Goal: Information Seeking & Learning: Find specific page/section

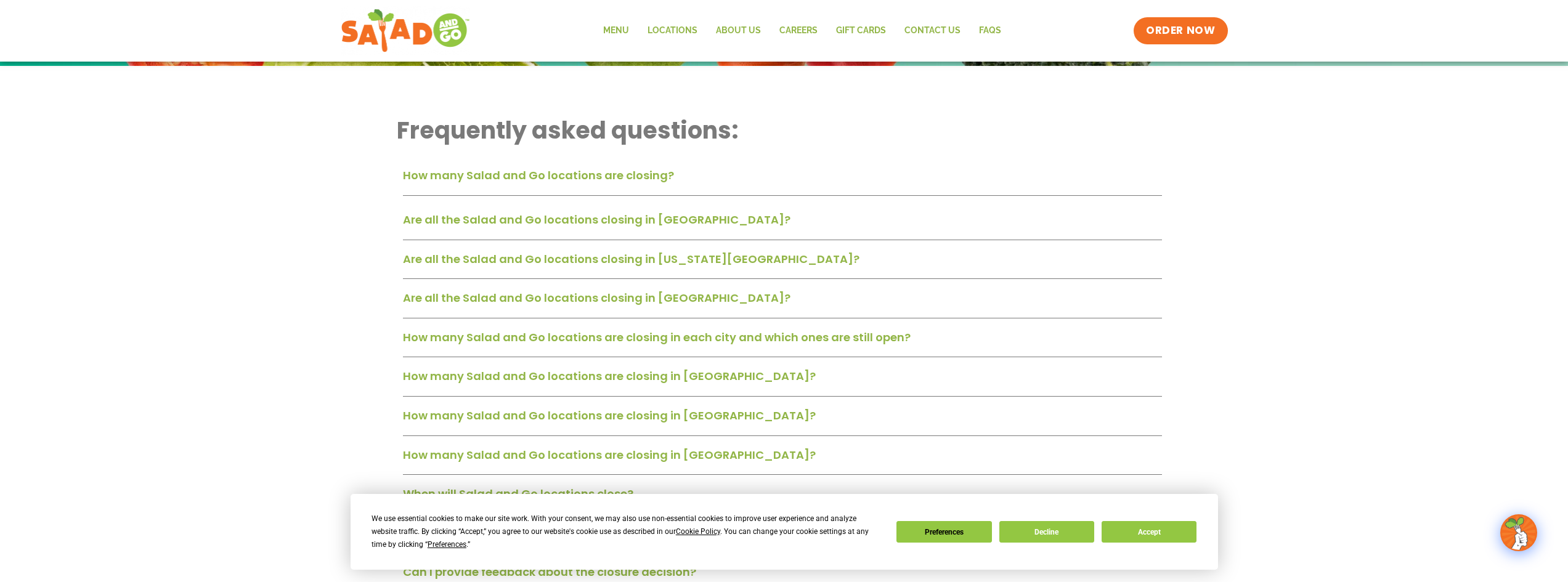
scroll to position [307, 0]
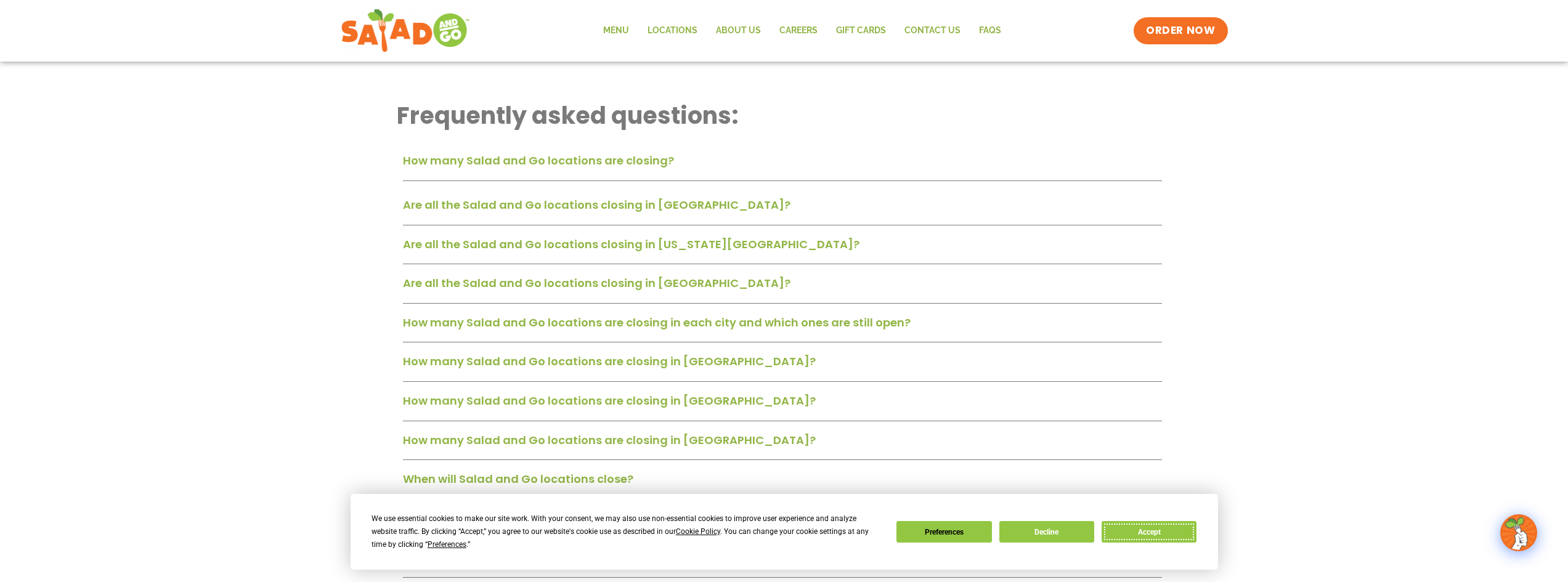
click at [1188, 529] on button "Accept" at bounding box center [1149, 531] width 95 height 21
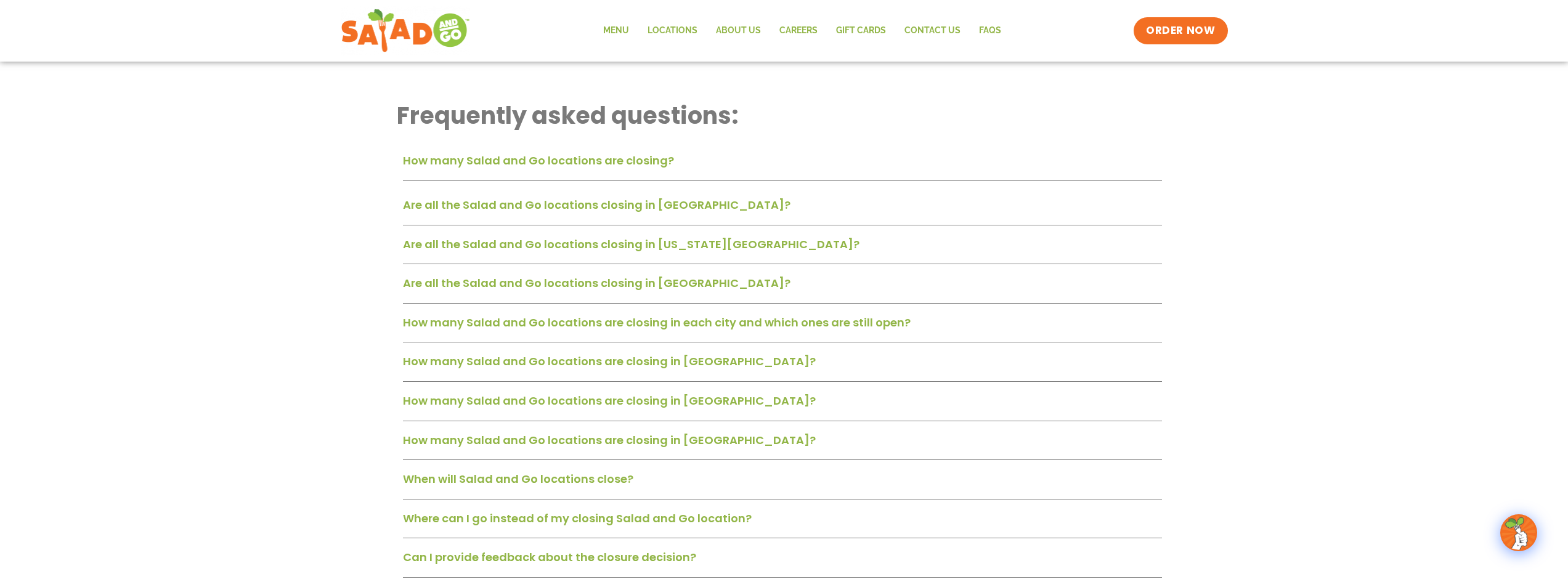
click at [592, 206] on link "Are all the Salad and Go locations closing in [GEOGRAPHIC_DATA]?" at bounding box center [597, 204] width 388 height 15
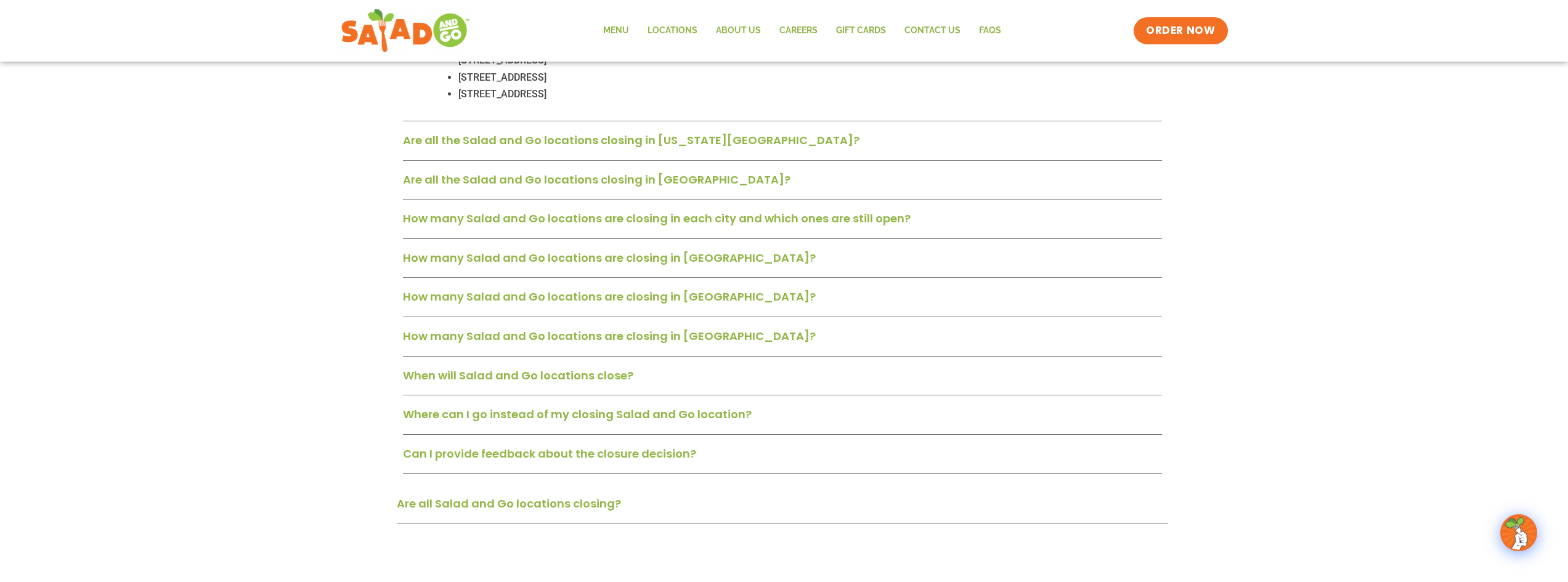
scroll to position [1293, 0]
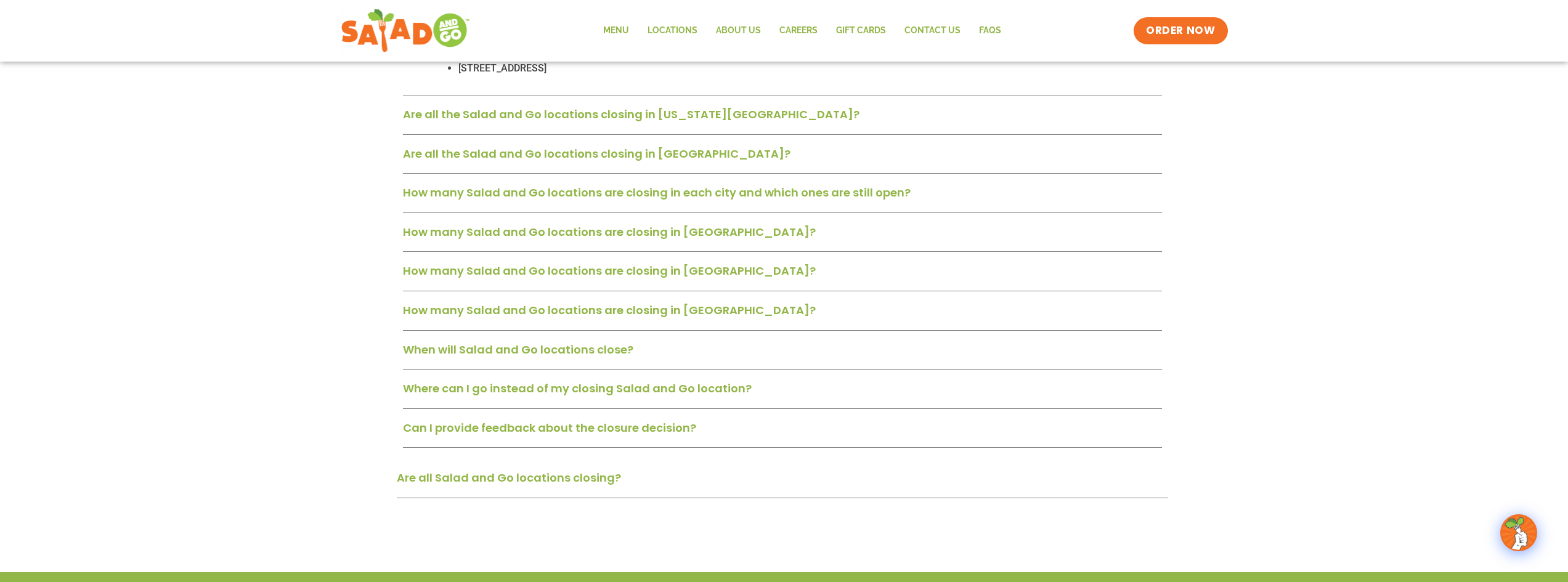
click at [612, 420] on link "Can I provide feedback about the closure decision?" at bounding box center [549, 427] width 293 height 15
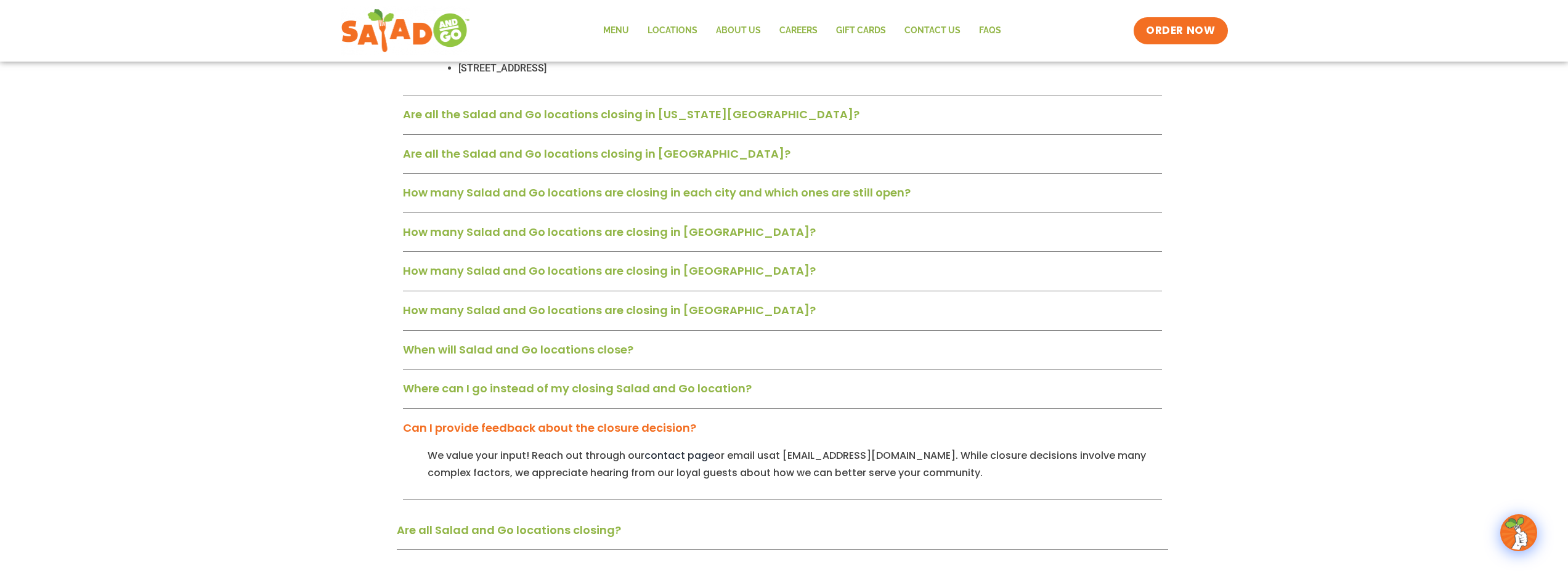
click at [627, 381] on link "Where can I go instead of my closing Salad and Go location?" at bounding box center [577, 388] width 349 height 15
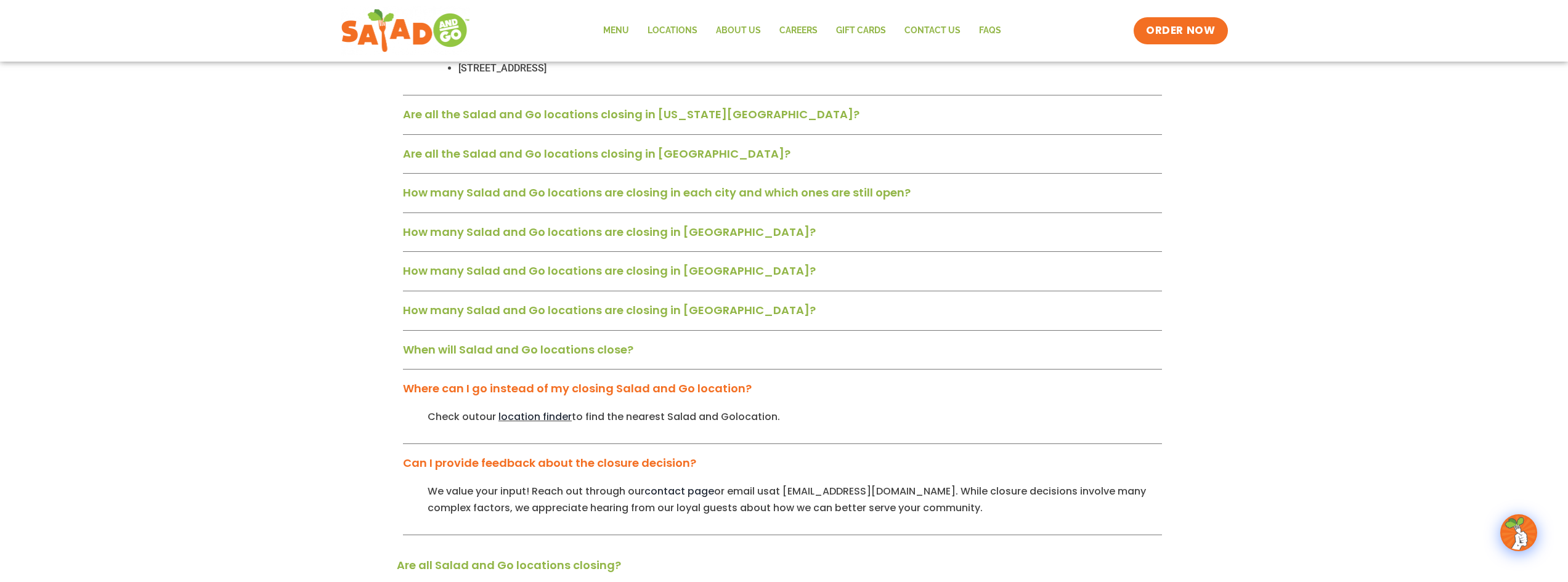
click at [519, 409] on span "location finder" at bounding box center [535, 416] width 73 height 14
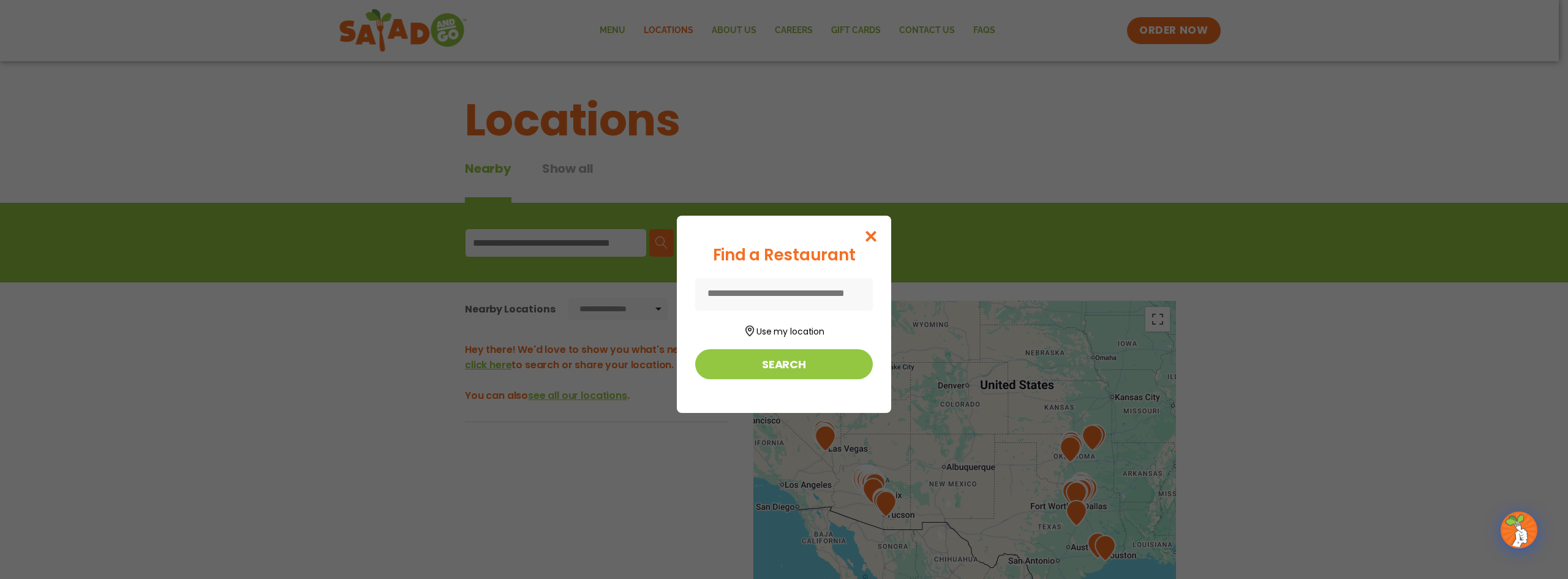
click at [763, 278] on div "Find a Restaurant Use my location Search" at bounding box center [784, 310] width 177 height 136
click at [729, 298] on input at bounding box center [784, 294] width 177 height 33
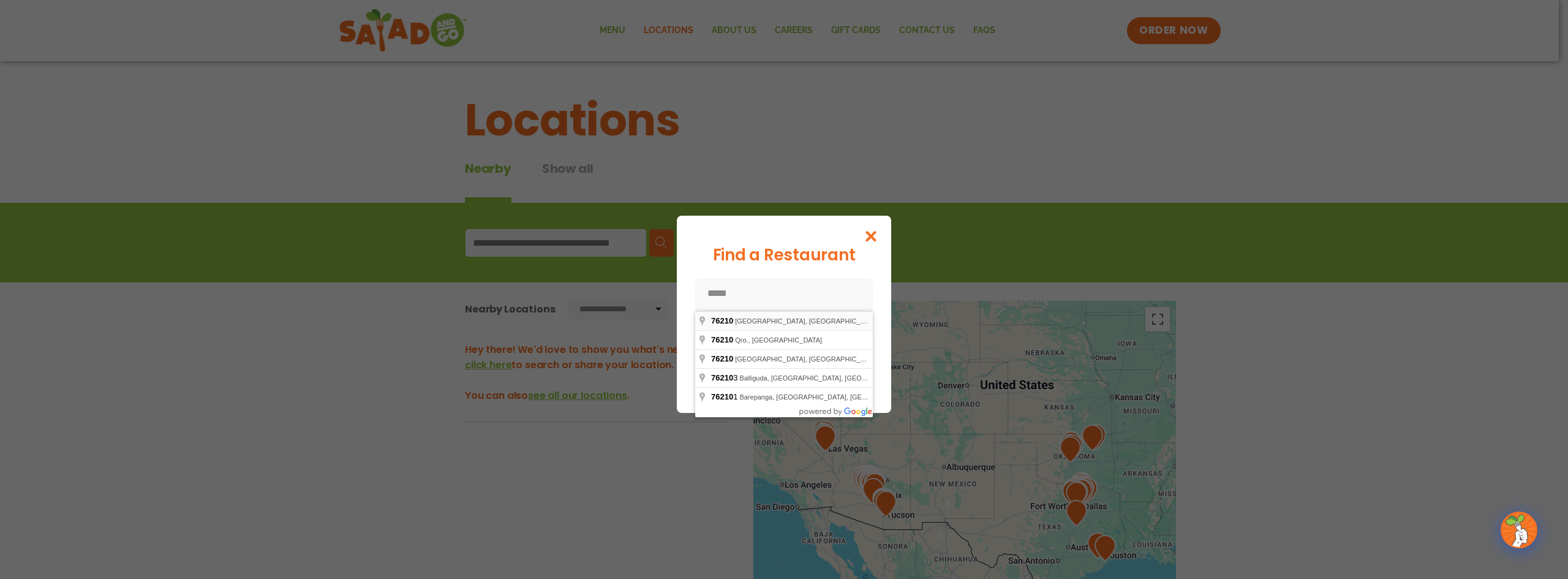
type input "**********"
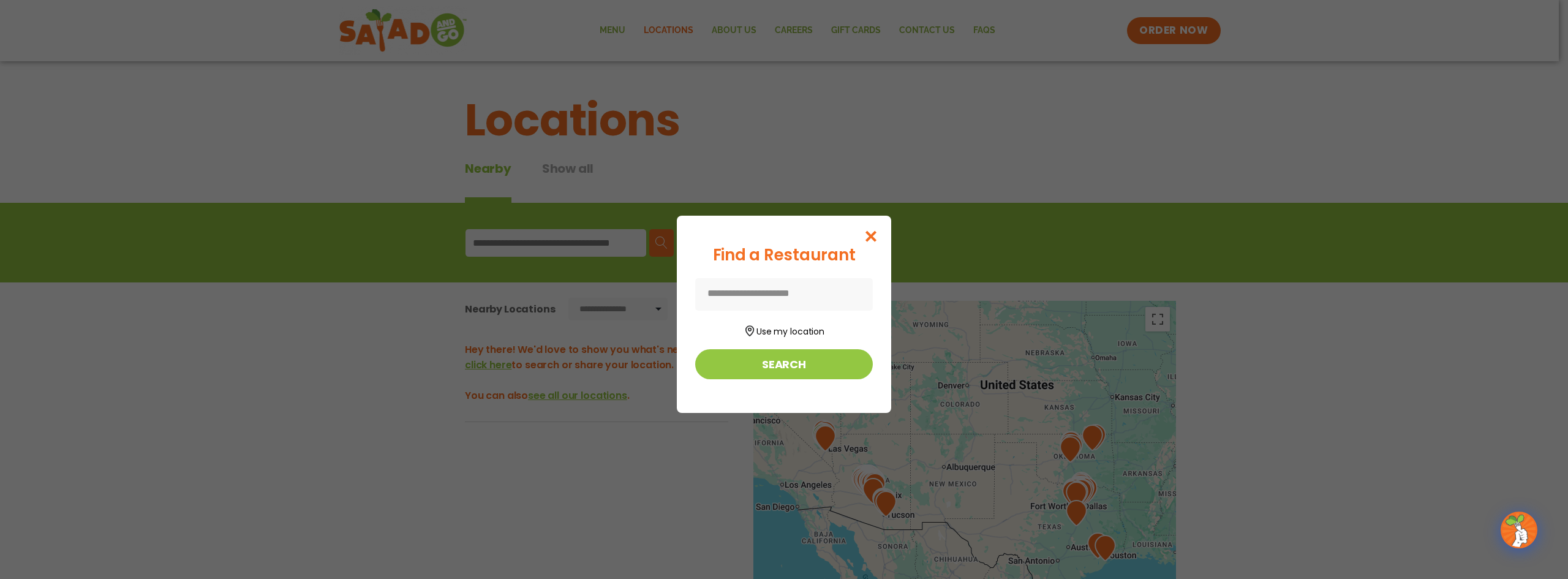
type input "**********"
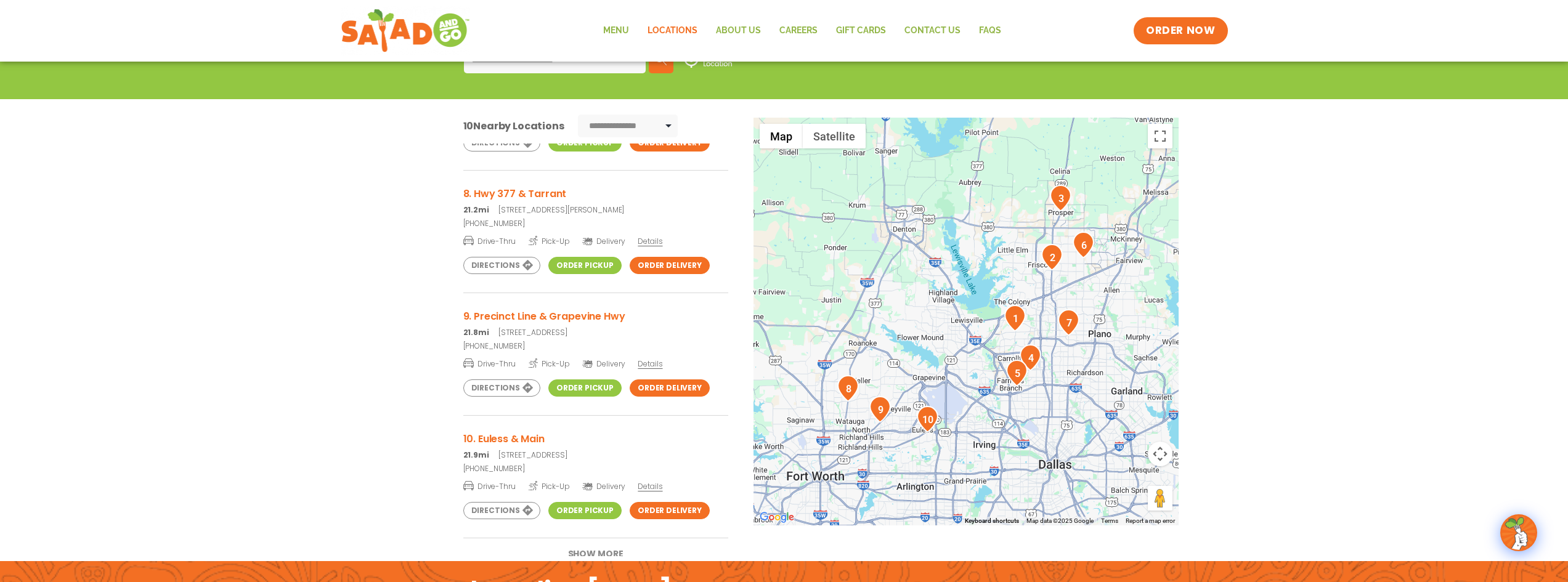
scroll to position [843, 0]
